Goal: Information Seeking & Learning: Learn about a topic

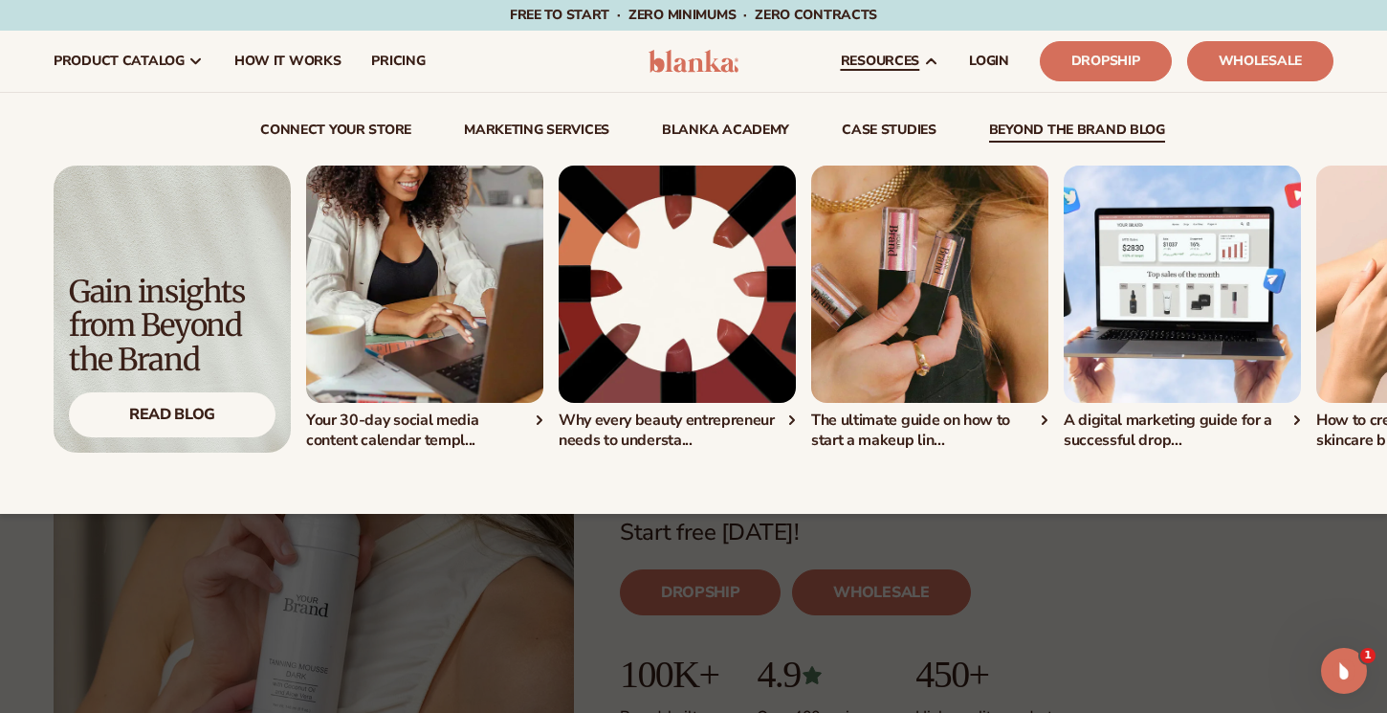
click at [1040, 124] on link "beyond the brand blog" at bounding box center [1077, 132] width 176 height 19
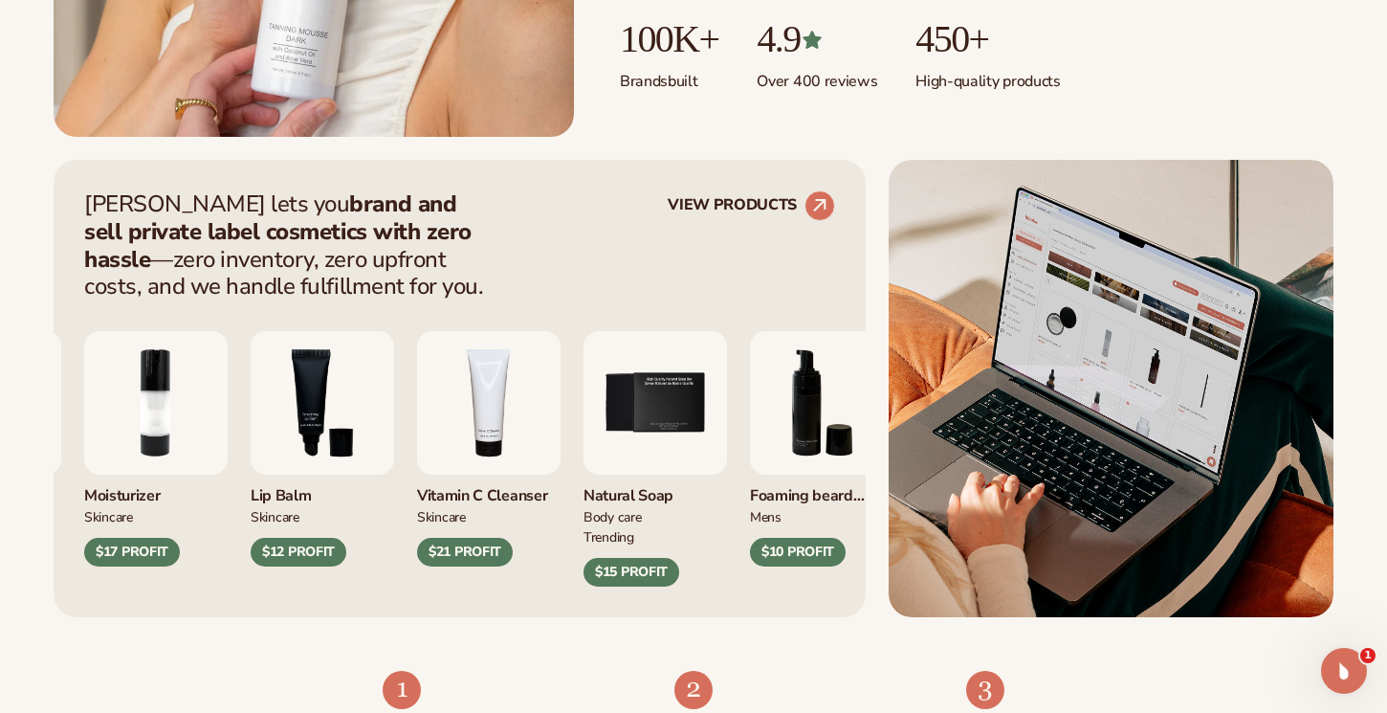
scroll to position [637, 0]
